Goal: Task Accomplishment & Management: Manage account settings

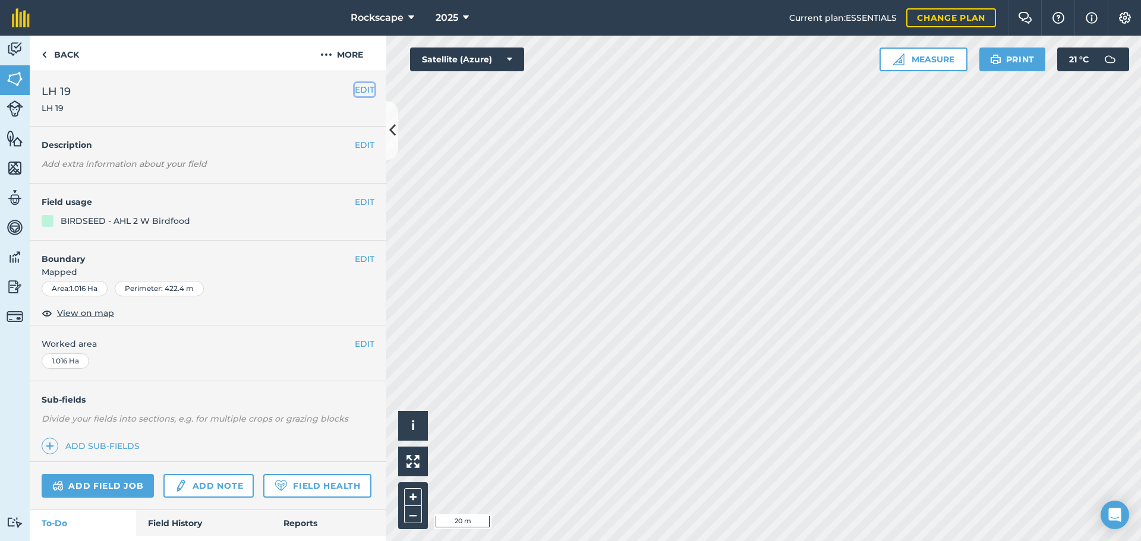
click at [355, 90] on button "EDIT" at bounding box center [365, 89] width 20 height 13
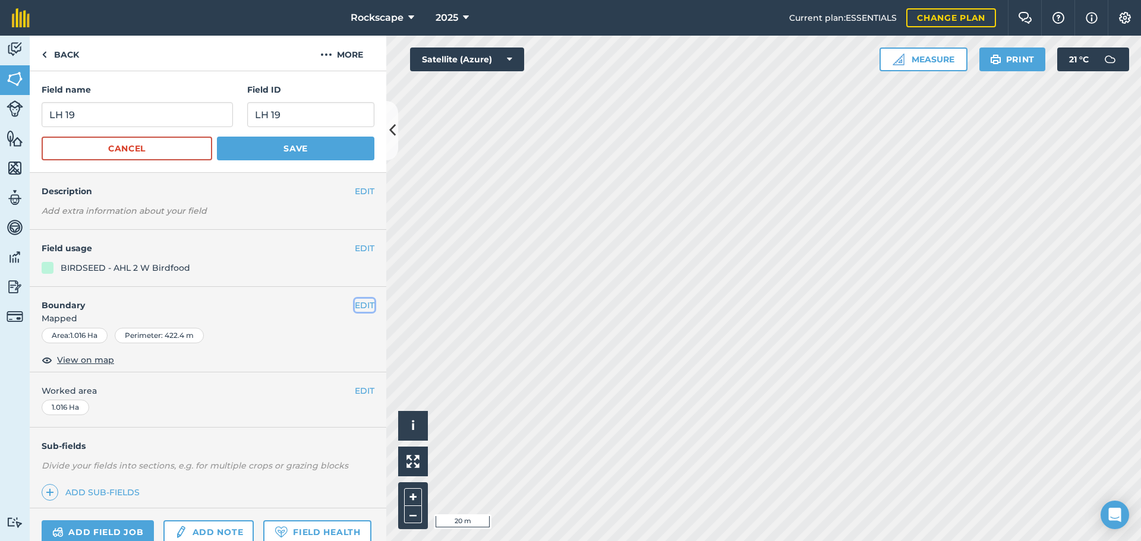
click at [358, 308] on button "EDIT" at bounding box center [365, 305] width 20 height 13
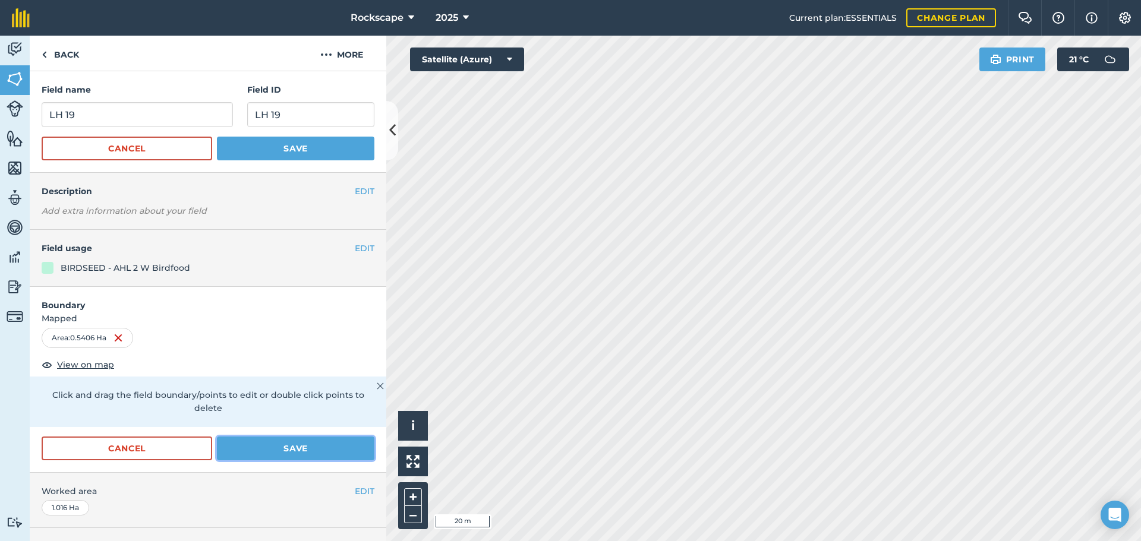
click at [316, 452] on button "Save" at bounding box center [296, 449] width 158 height 24
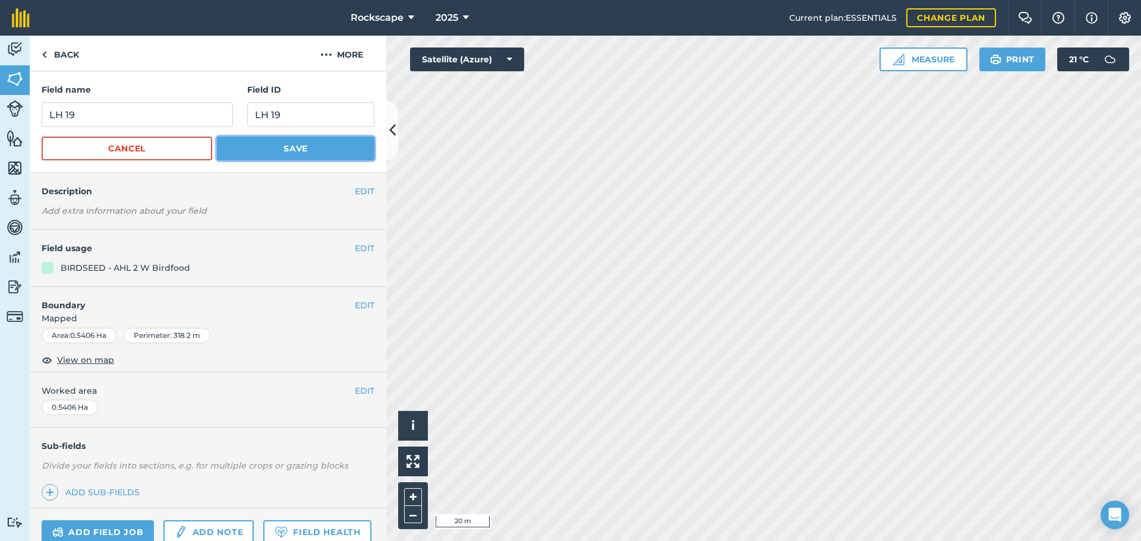
click at [319, 147] on button "Save" at bounding box center [296, 149] width 158 height 24
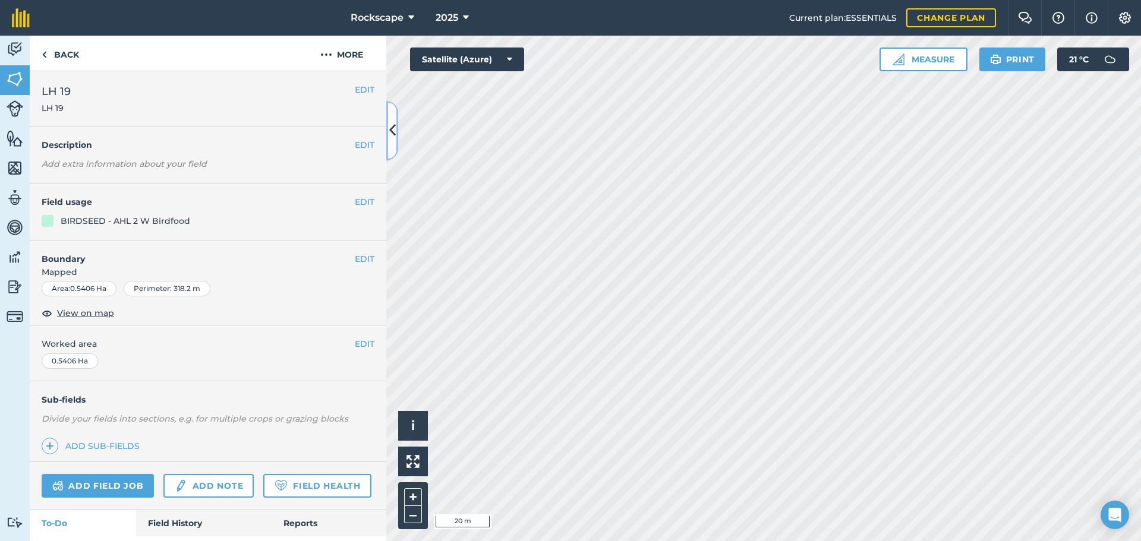
click at [395, 128] on icon at bounding box center [392, 130] width 7 height 21
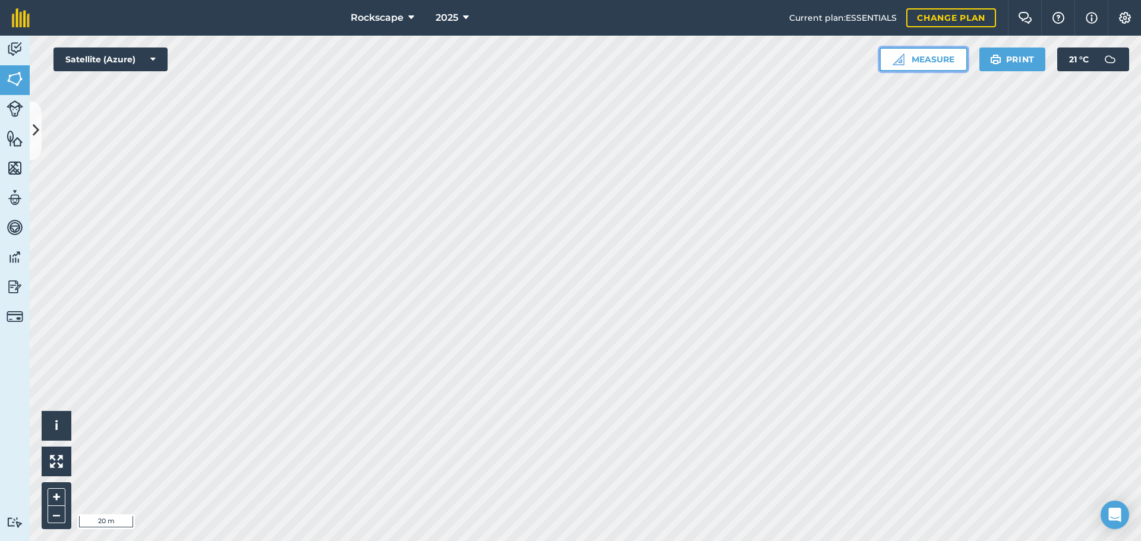
click at [909, 56] on button "Measure" at bounding box center [924, 60] width 88 height 24
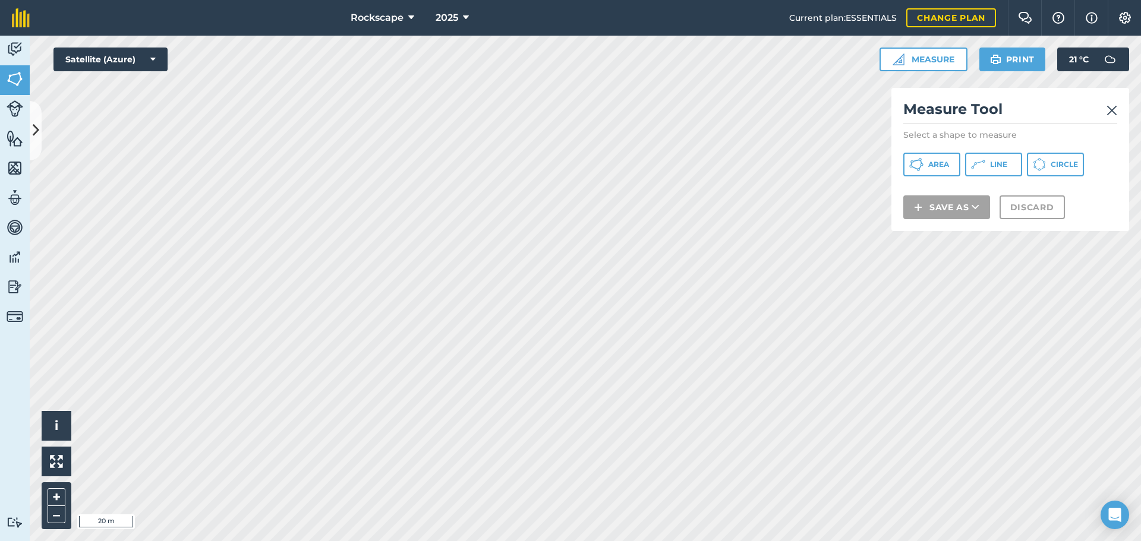
click at [1113, 107] on img at bounding box center [1112, 110] width 11 height 14
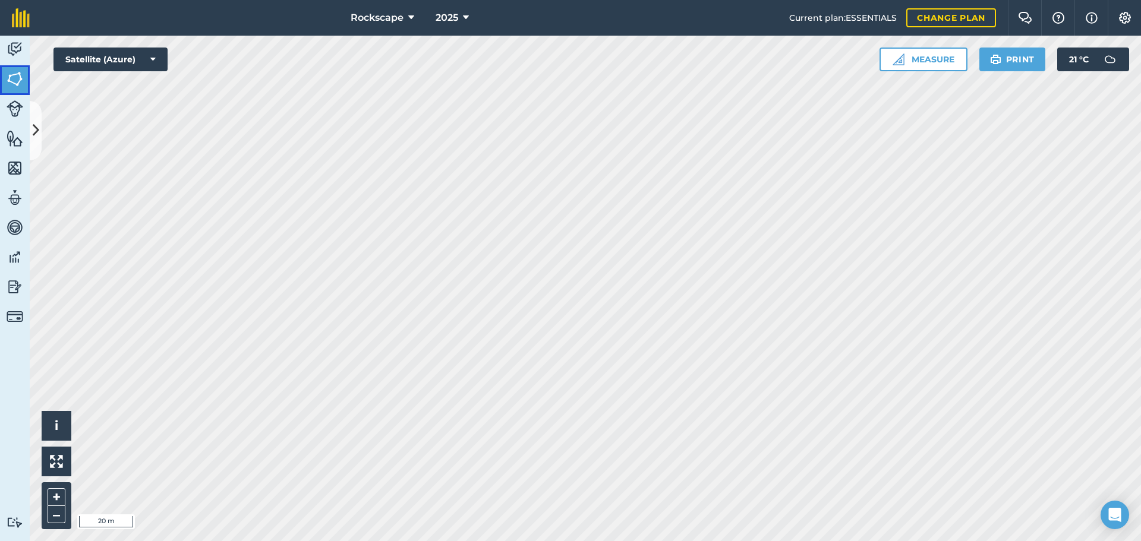
click at [12, 78] on img at bounding box center [15, 79] width 17 height 18
click at [40, 116] on button at bounding box center [36, 130] width 12 height 59
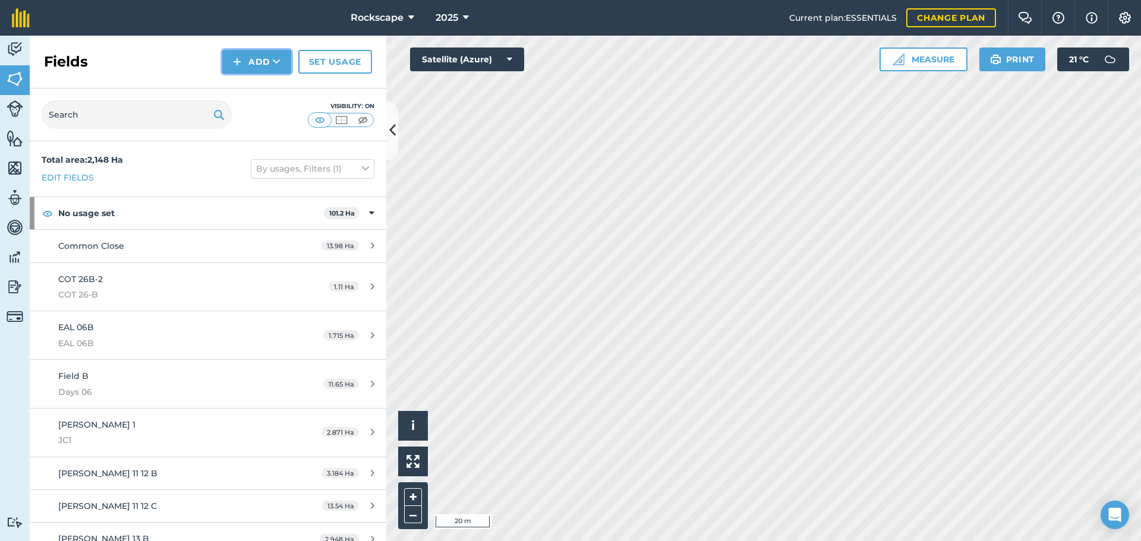
click at [250, 53] on button "Add" at bounding box center [256, 62] width 69 height 24
click at [260, 87] on link "Draw" at bounding box center [256, 88] width 65 height 26
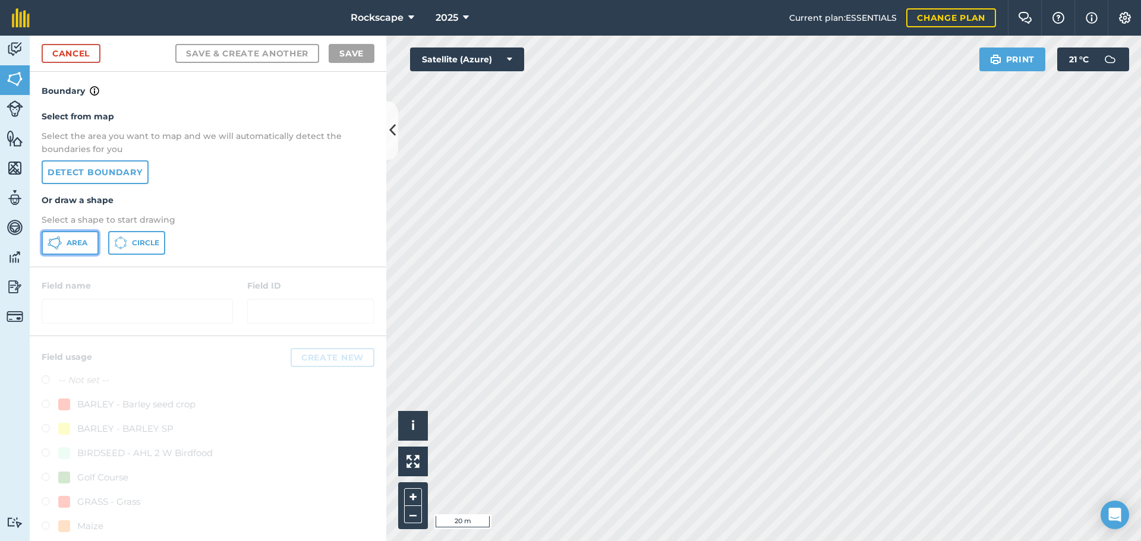
click at [82, 243] on span "Area" at bounding box center [77, 243] width 21 height 10
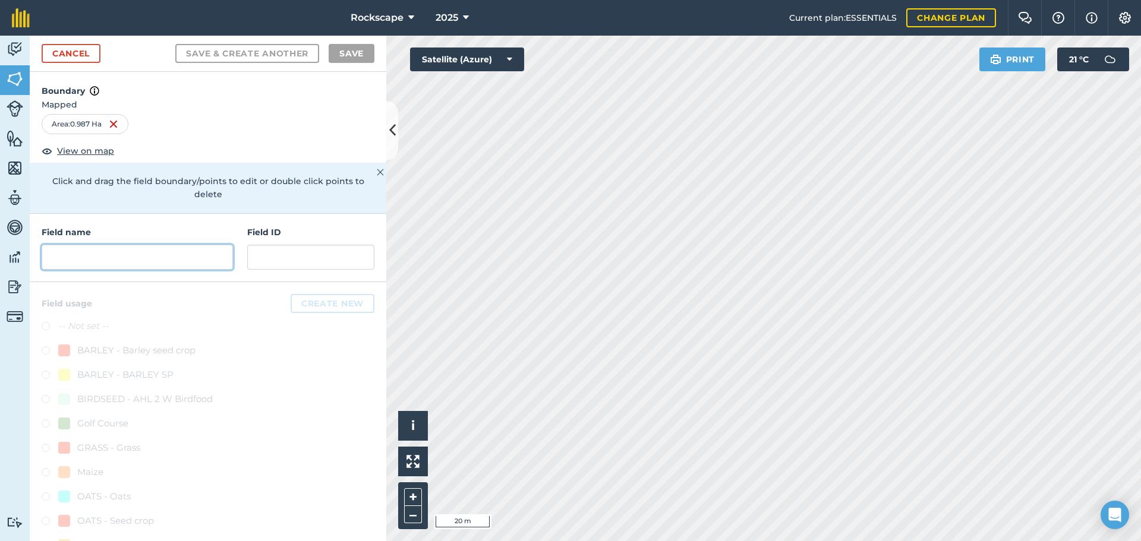
click at [108, 260] on input "text" at bounding box center [137, 257] width 191 height 25
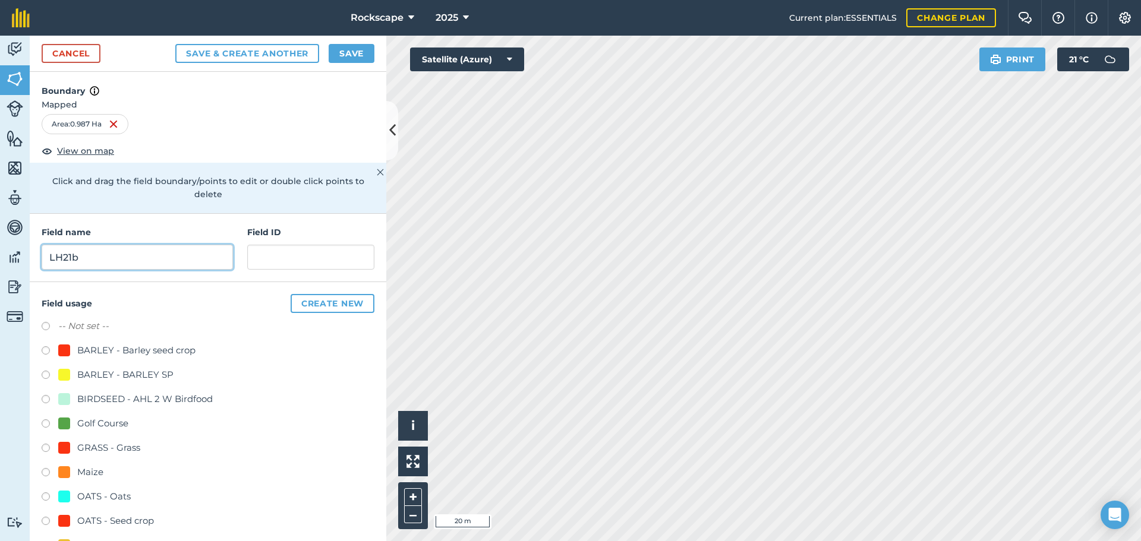
type input "LH21b"
click at [111, 445] on div "GRASS - Grass" at bounding box center [108, 448] width 63 height 14
radio input "true"
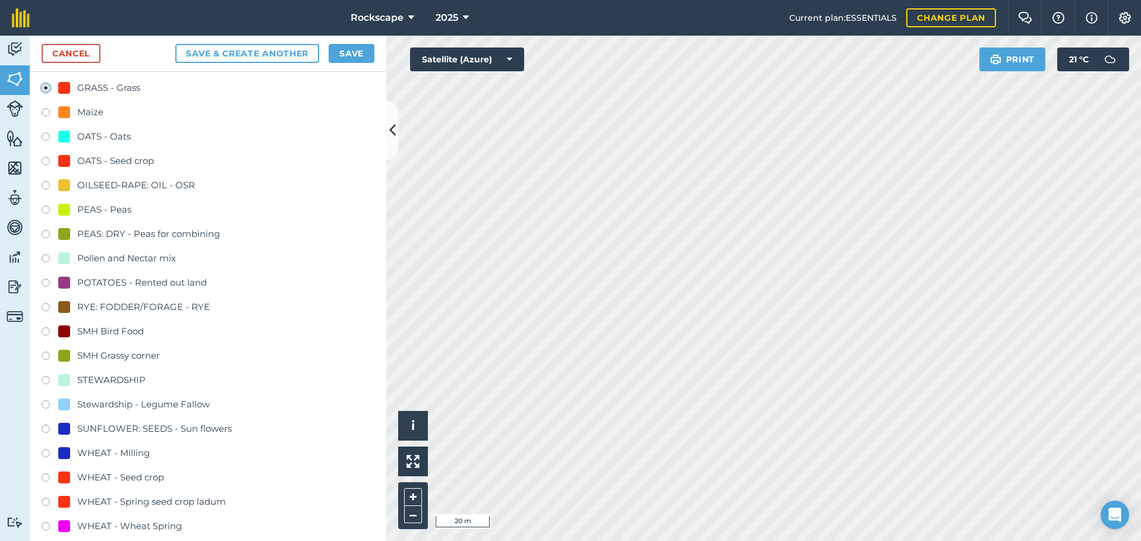
scroll to position [186, 0]
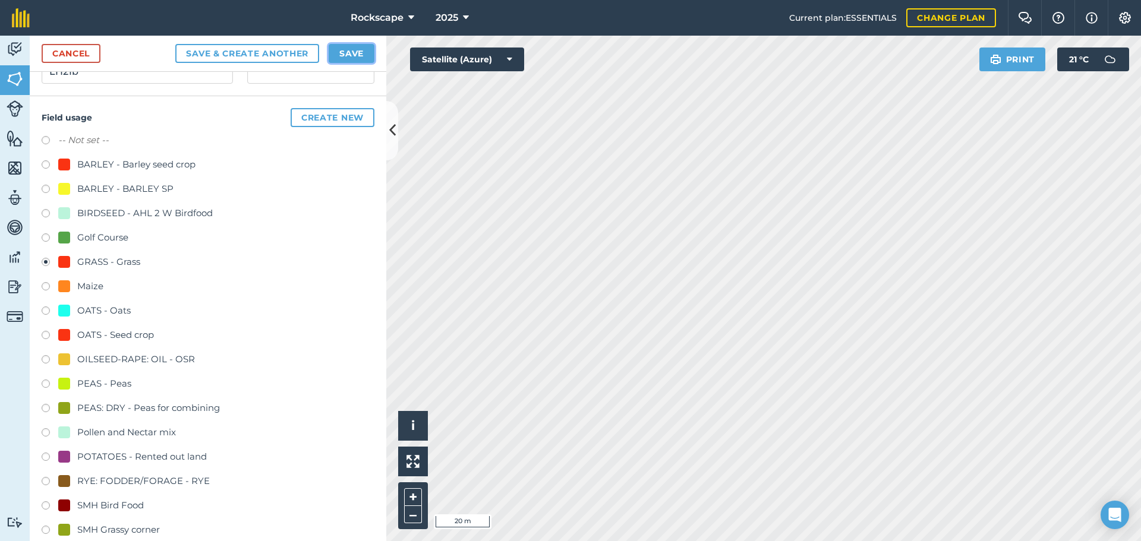
click at [359, 49] on button "Save" at bounding box center [352, 53] width 46 height 19
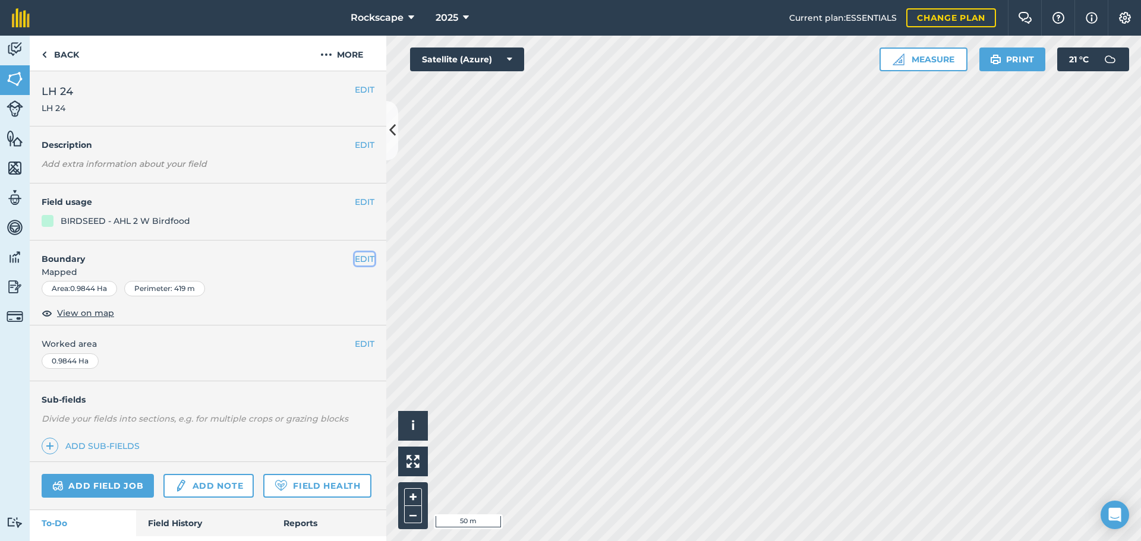
click at [355, 259] on button "EDIT" at bounding box center [365, 259] width 20 height 13
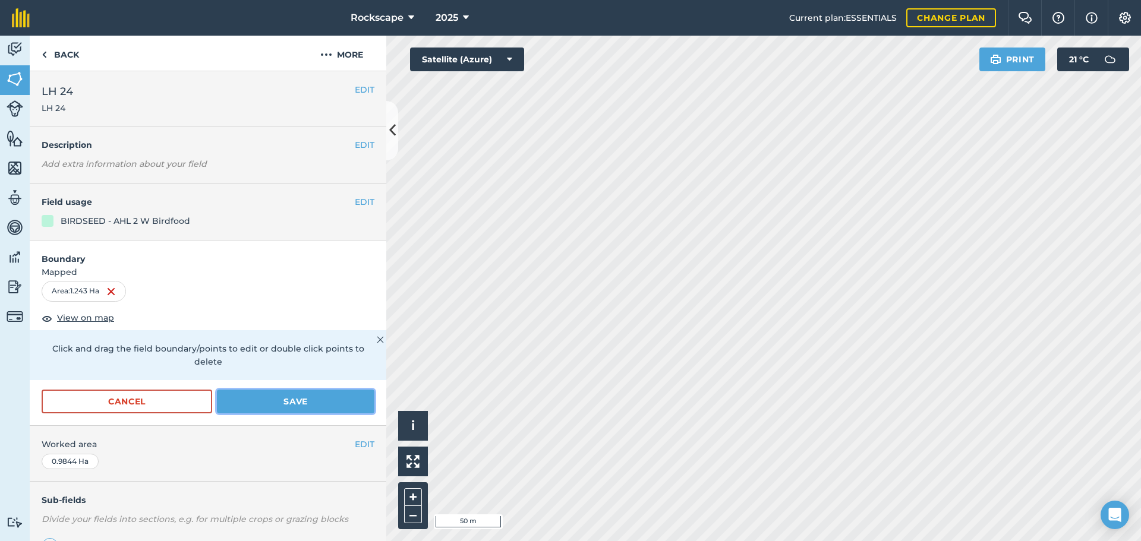
click at [300, 405] on button "Save" at bounding box center [296, 402] width 158 height 24
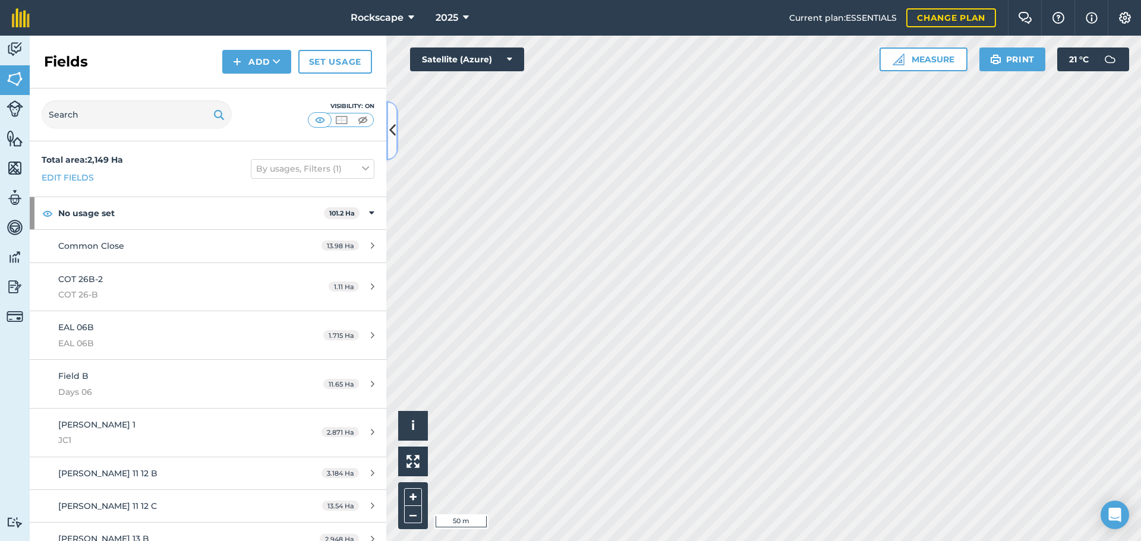
click at [393, 124] on icon at bounding box center [392, 130] width 7 height 21
